Goal: Understand process/instructions

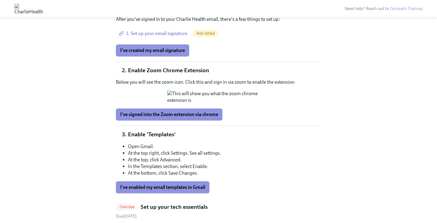
scroll to position [719, 0]
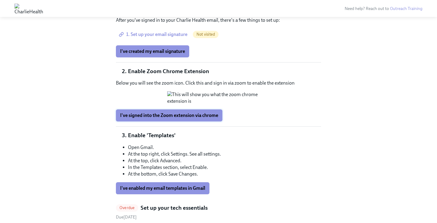
click at [181, 118] on span "I've signed into the Zoom extension via chrome" at bounding box center [169, 115] width 98 height 6
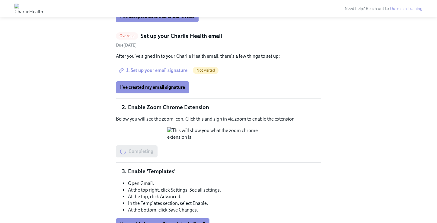
scroll to position [662, 0]
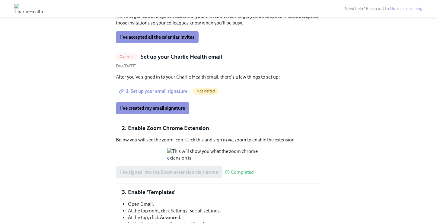
click at [172, 88] on span "1. Set up your email signature" at bounding box center [153, 91] width 67 height 6
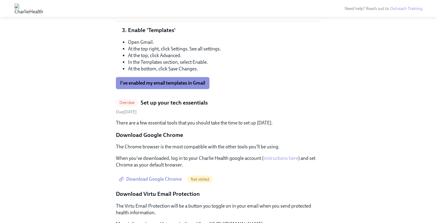
scroll to position [839, 0]
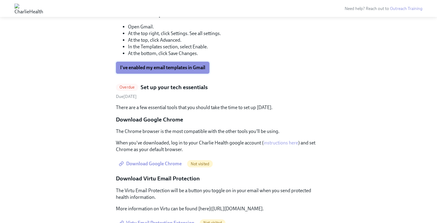
click at [198, 71] on span "I've enabled my email templates in Gmail" at bounding box center [162, 68] width 85 height 6
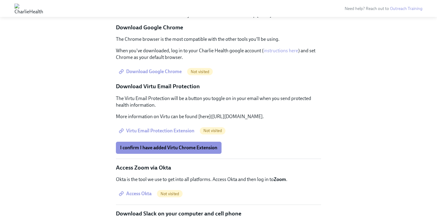
scroll to position [951, 0]
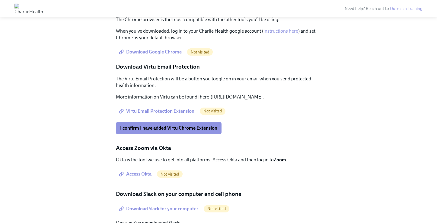
click at [175, 55] on span "Download Google Chrome" at bounding box center [151, 52] width 62 height 6
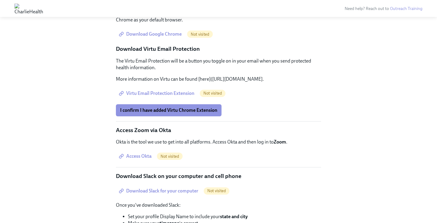
scroll to position [972, 0]
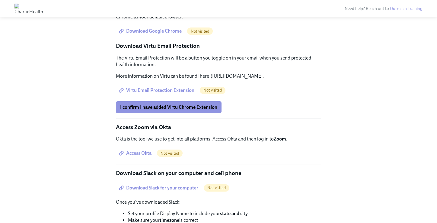
click at [176, 93] on span "Virtu Email Protection Extension" at bounding box center [157, 90] width 74 height 6
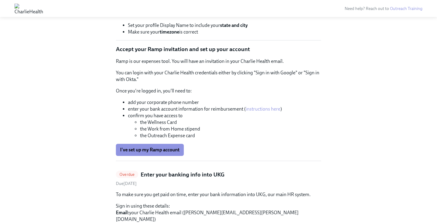
scroll to position [1144, 0]
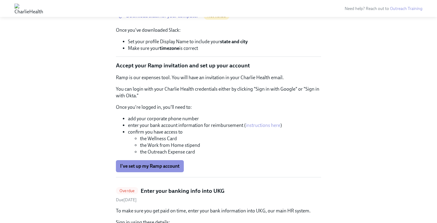
click at [178, 19] on span "Download Slack for your computer" at bounding box center [159, 16] width 78 height 6
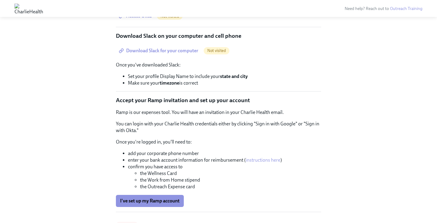
scroll to position [1098, 0]
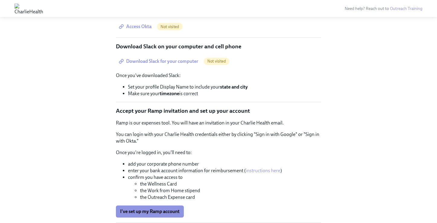
click at [146, 30] on span "Access Okta" at bounding box center [135, 27] width 31 height 6
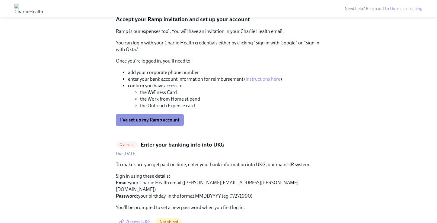
scroll to position [1219, 0]
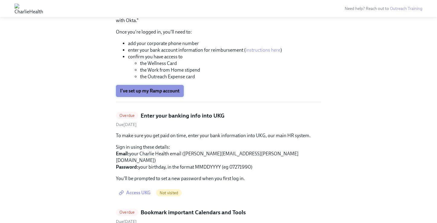
click at [142, 97] on button "I've set up my Ramp account" at bounding box center [150, 91] width 68 height 12
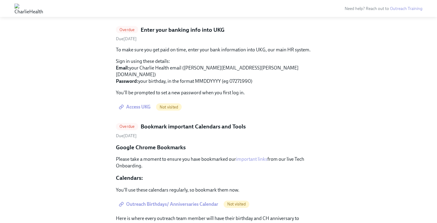
scroll to position [1357, 0]
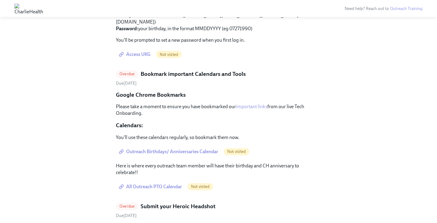
click at [141, 57] on span "Access UKG" at bounding box center [135, 54] width 31 height 6
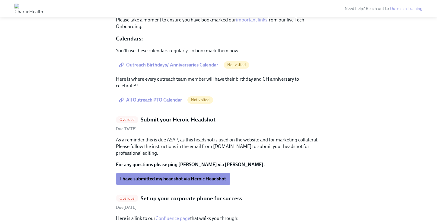
scroll to position [1445, 0]
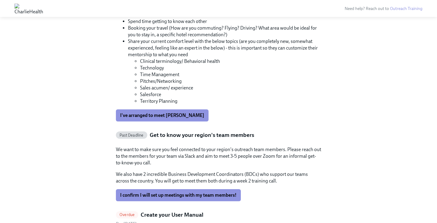
scroll to position [1928, 0]
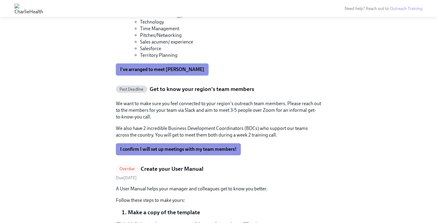
click at [141, 76] on button "I've arranged to meet [PERSON_NAME]" at bounding box center [162, 69] width 93 height 12
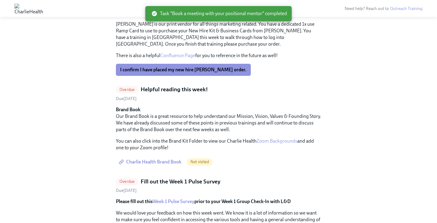
scroll to position [2174, 0]
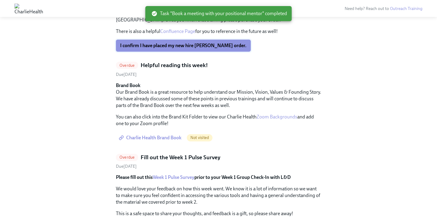
click at [143, 49] on span "I confirm I have placed my new hire [PERSON_NAME] order." at bounding box center [183, 46] width 127 height 6
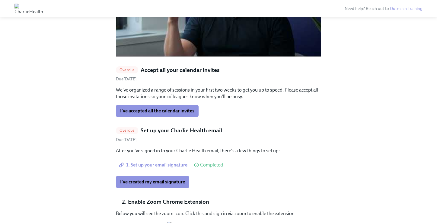
scroll to position [587, 0]
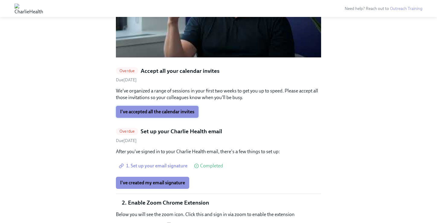
click at [154, 109] on span "I've accepted all the calendar invites" at bounding box center [157, 112] width 74 height 6
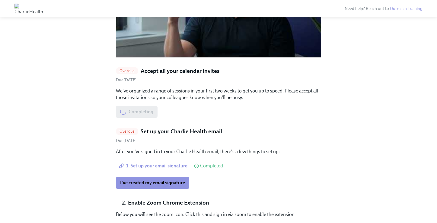
click at [147, 163] on span "1. Set up your email signature" at bounding box center [153, 166] width 67 height 6
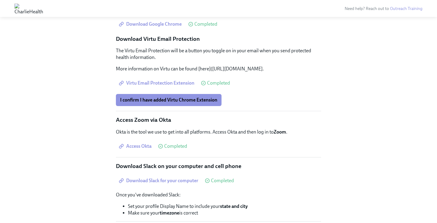
scroll to position [920, 0]
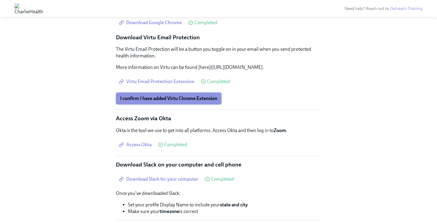
click at [193, 101] on span "I confirm I have added Virtu Chrome Extension" at bounding box center [168, 98] width 97 height 6
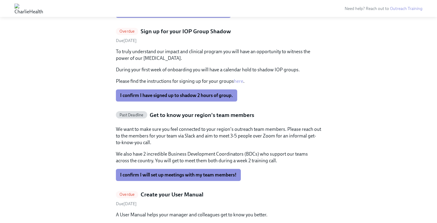
scroll to position [1310, 0]
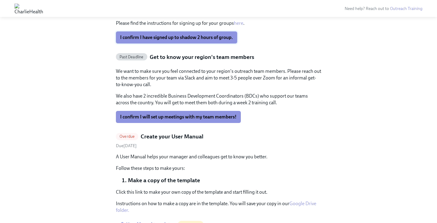
click at [221, 40] on span "I confirm I have signed up to shadow 2 hours of group." at bounding box center [176, 37] width 113 height 6
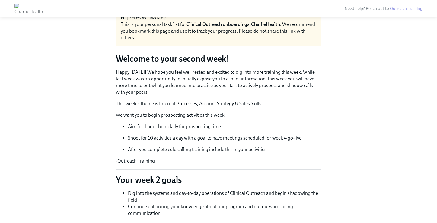
scroll to position [0, 0]
